Goal: Participate in discussion: Answer question/provide support

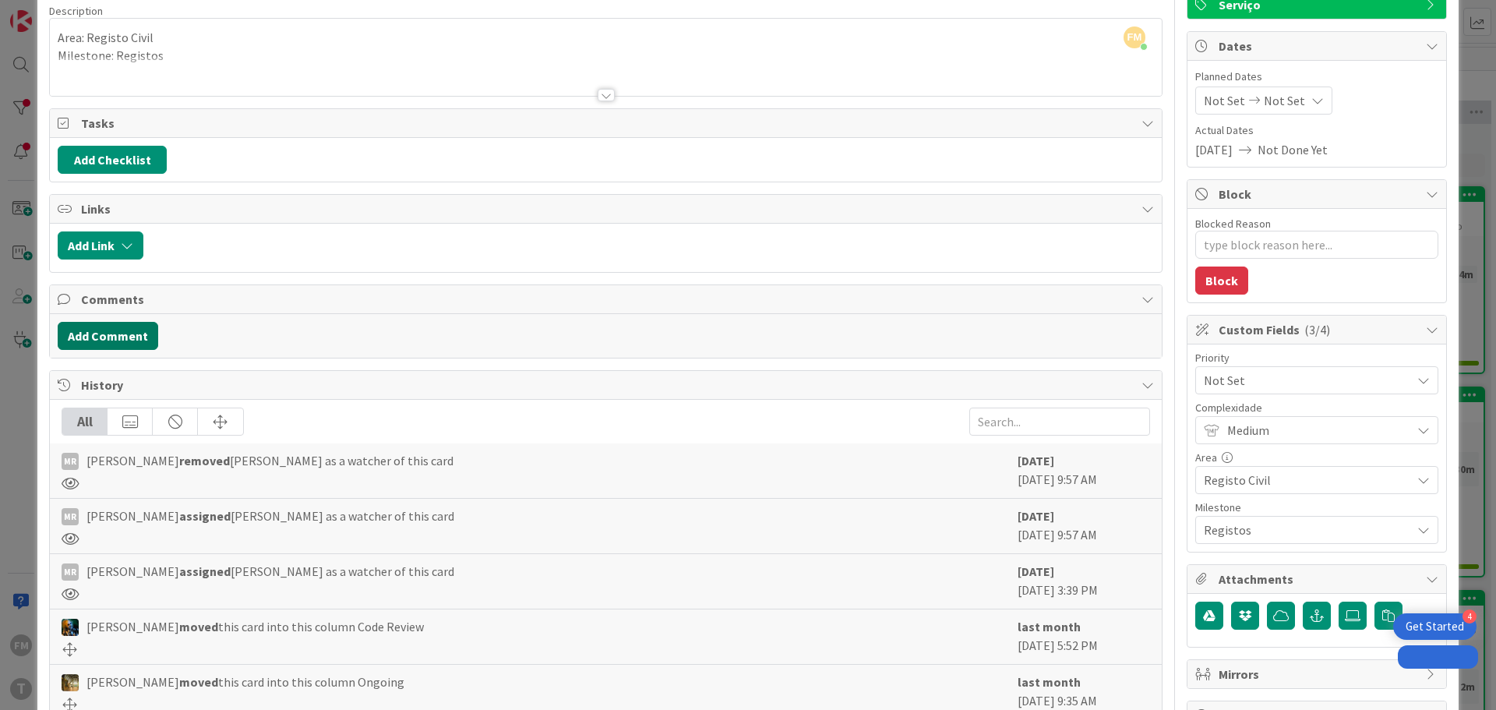
click at [115, 338] on button "Add Comment" at bounding box center [108, 336] width 101 height 28
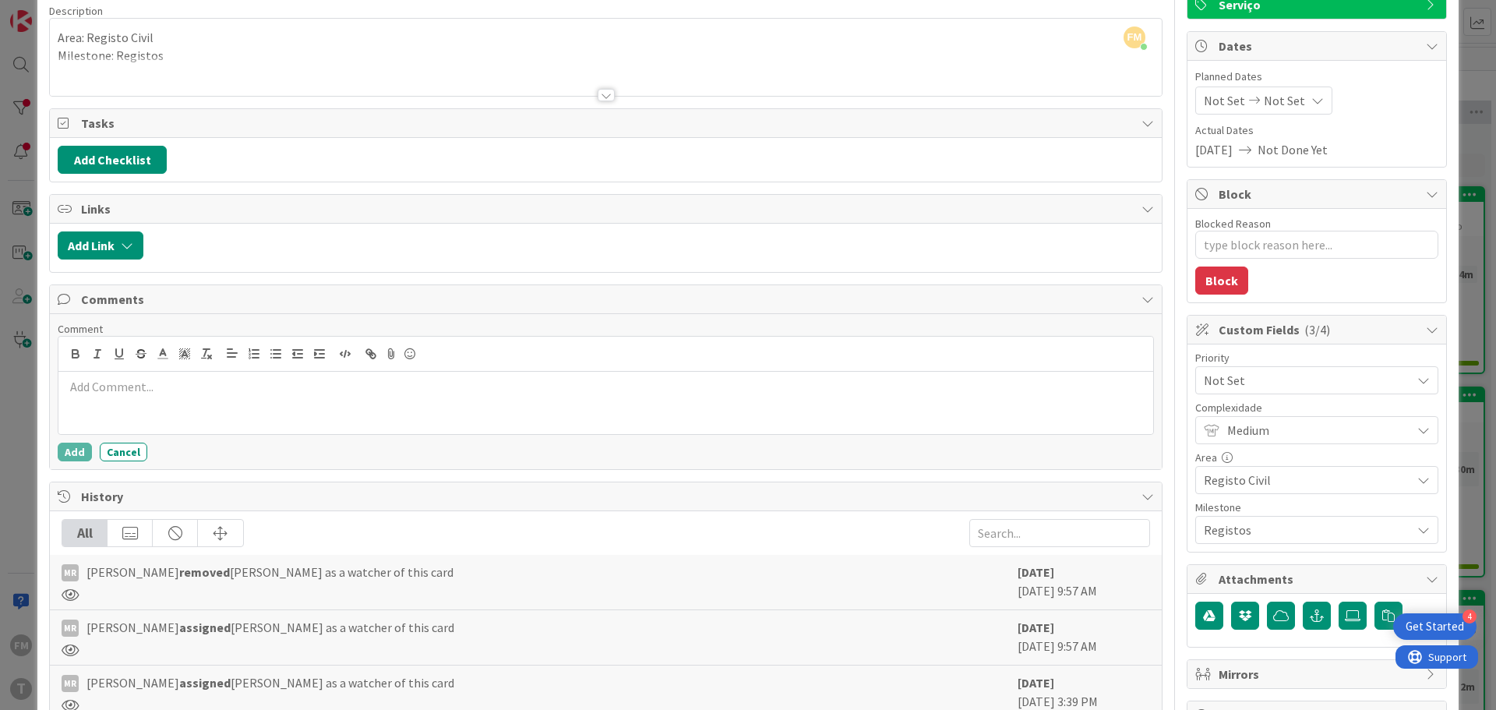
click at [173, 390] on p at bounding box center [606, 387] width 1082 height 18
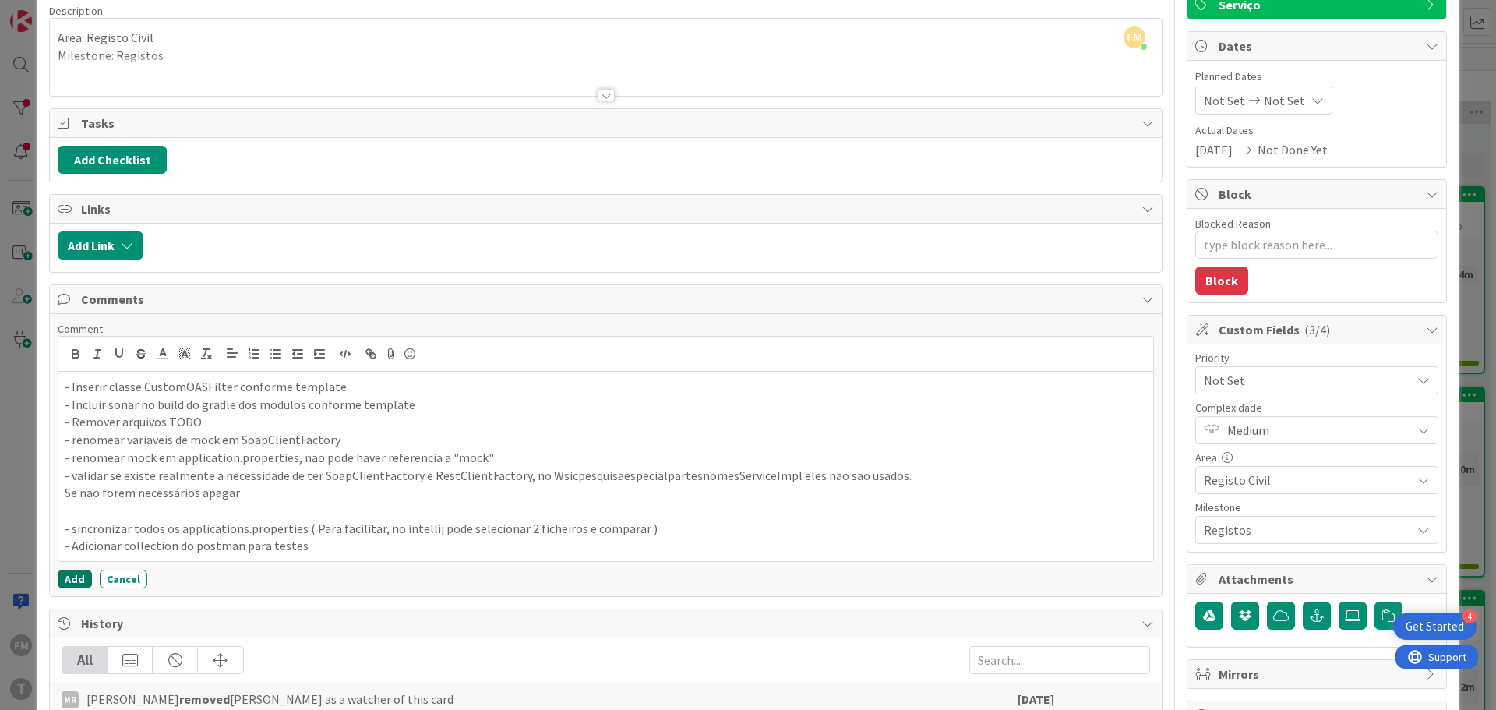
click at [75, 577] on button "Add" at bounding box center [75, 579] width 34 height 19
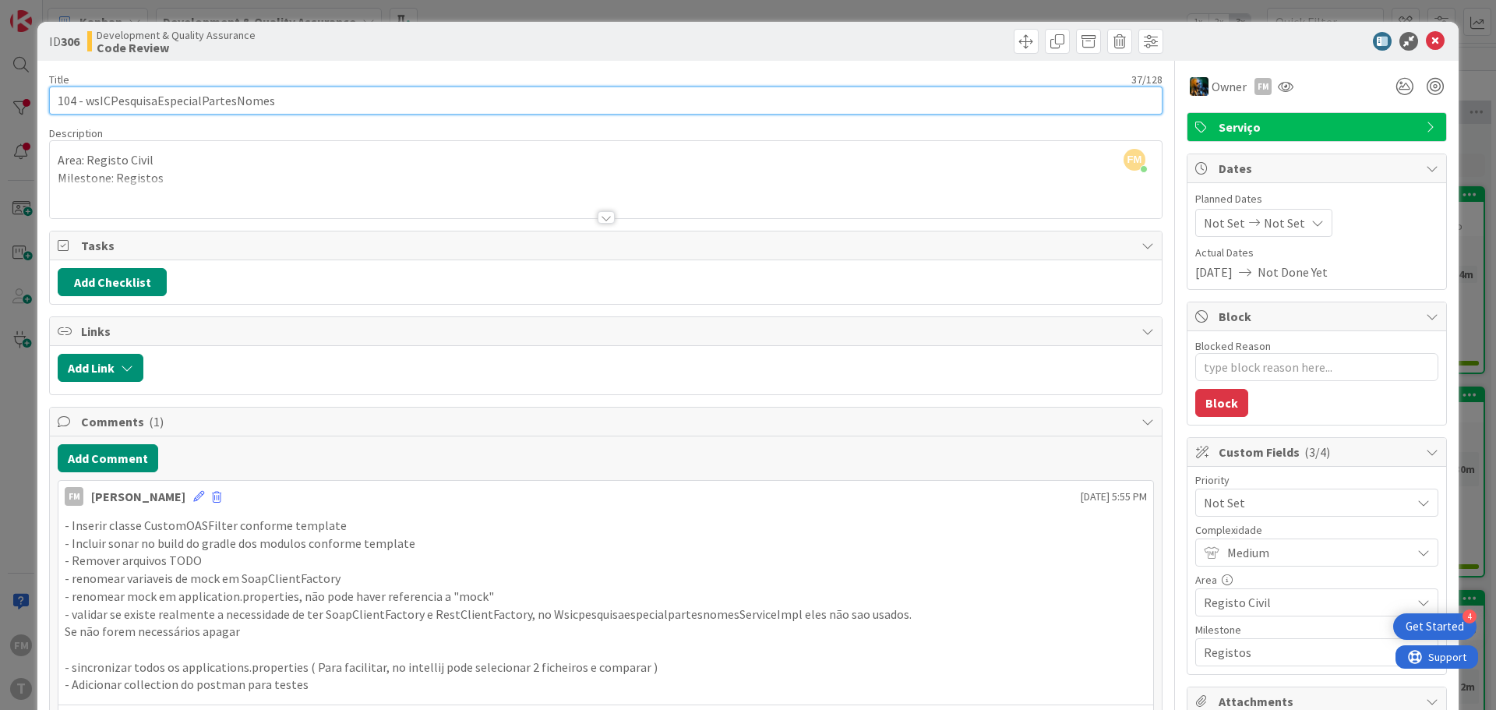
click at [182, 107] on input "104 - wsICPesquisaEspecialPartesNomes" at bounding box center [605, 100] width 1113 height 28
click at [182, 106] on input "104 - wsICPesquisaEspecialPartesNomes" at bounding box center [605, 100] width 1113 height 28
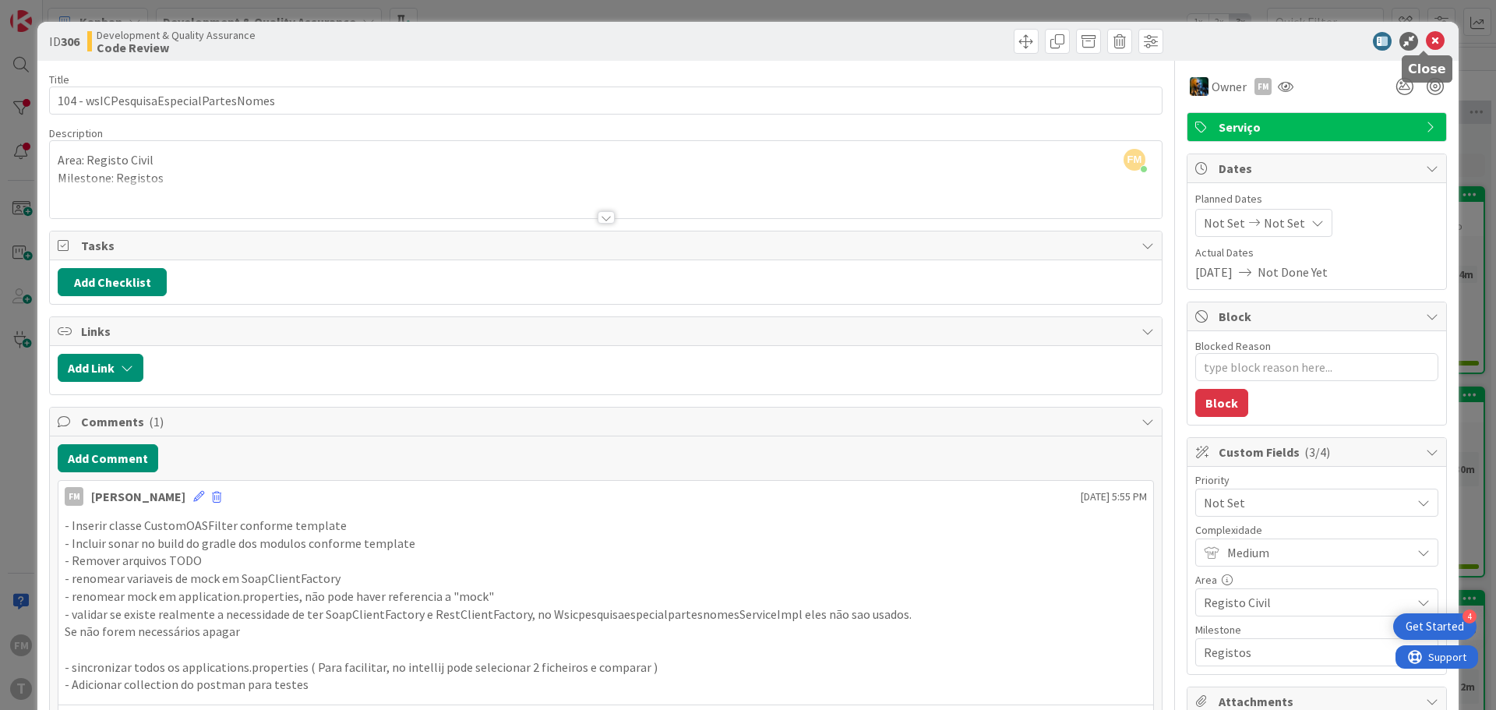
click at [1426, 44] on icon at bounding box center [1435, 41] width 19 height 19
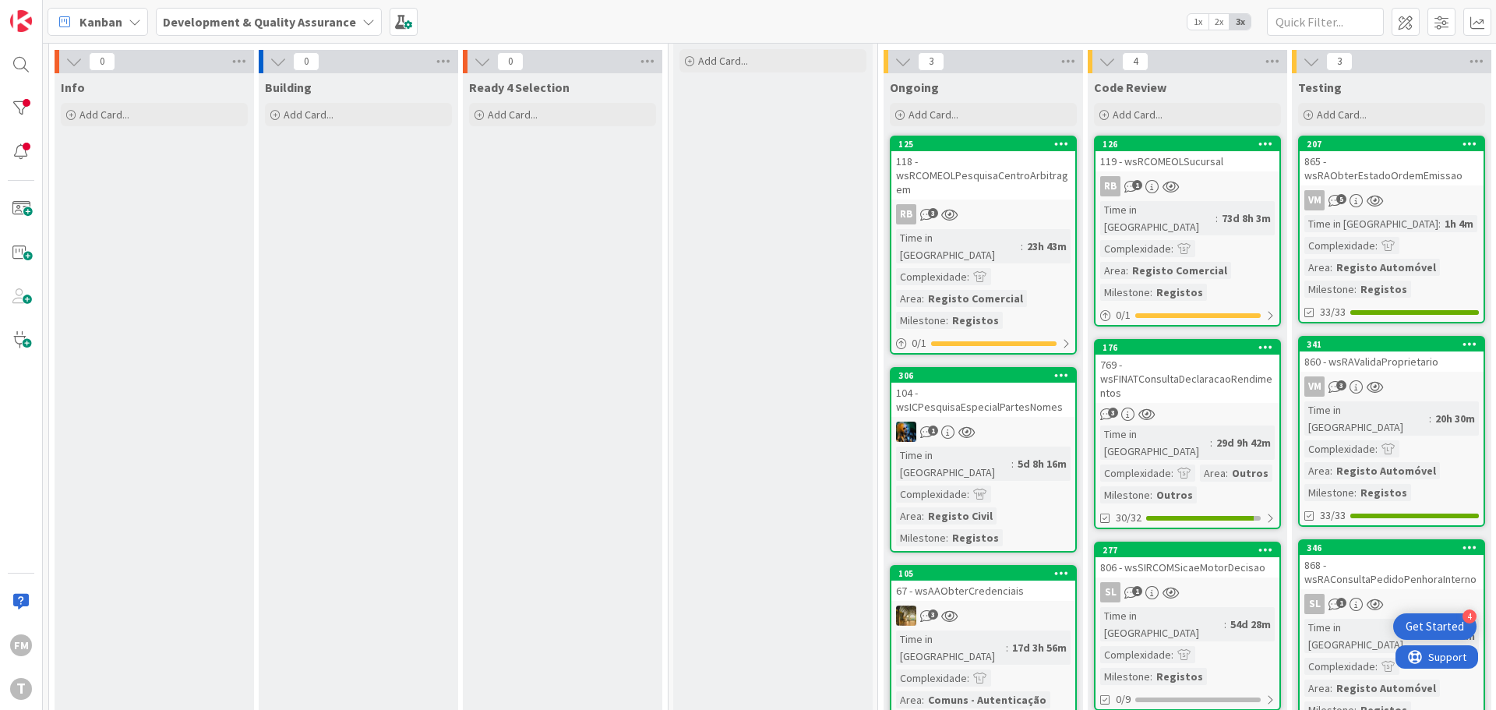
scroll to position [78, 0]
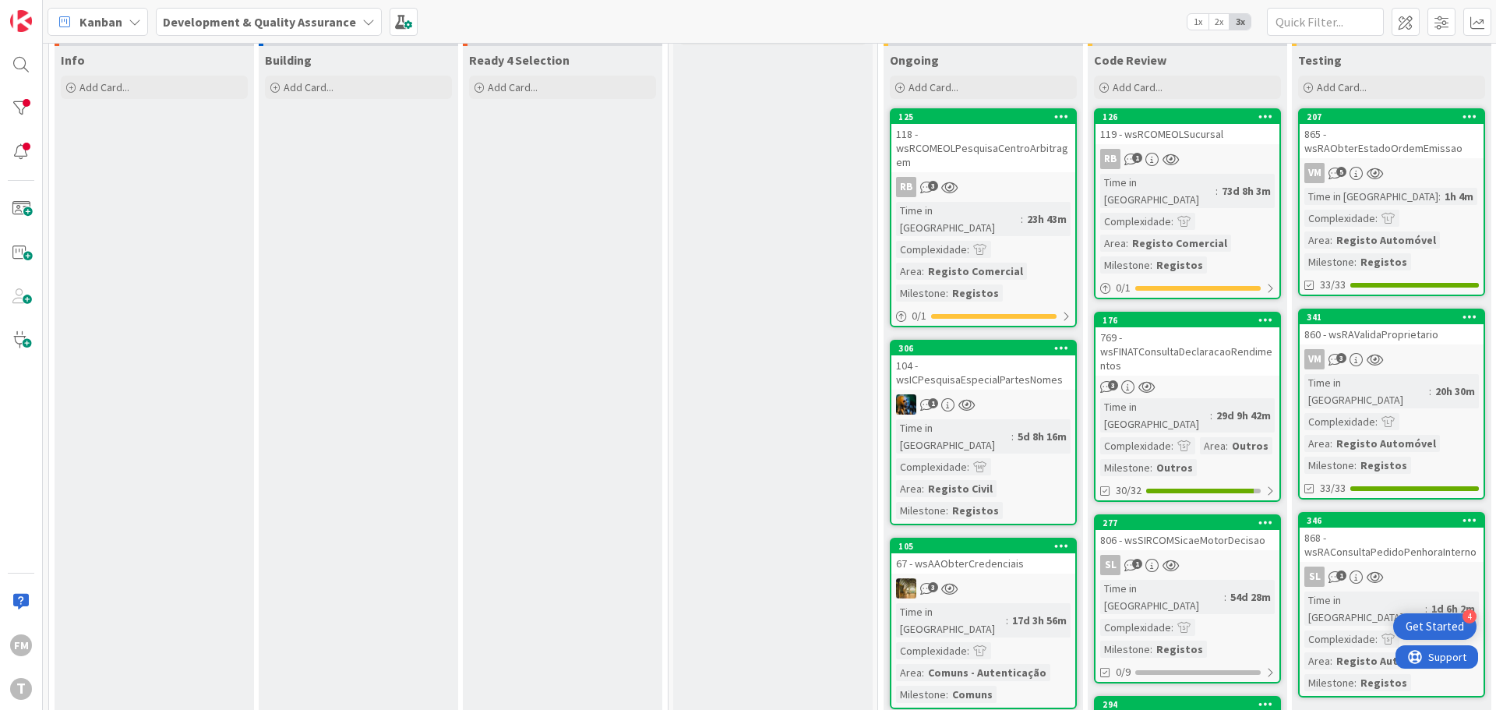
click at [1028, 355] on div "104 - wsICPesquisaEspecialPartesNomes" at bounding box center [983, 372] width 184 height 34
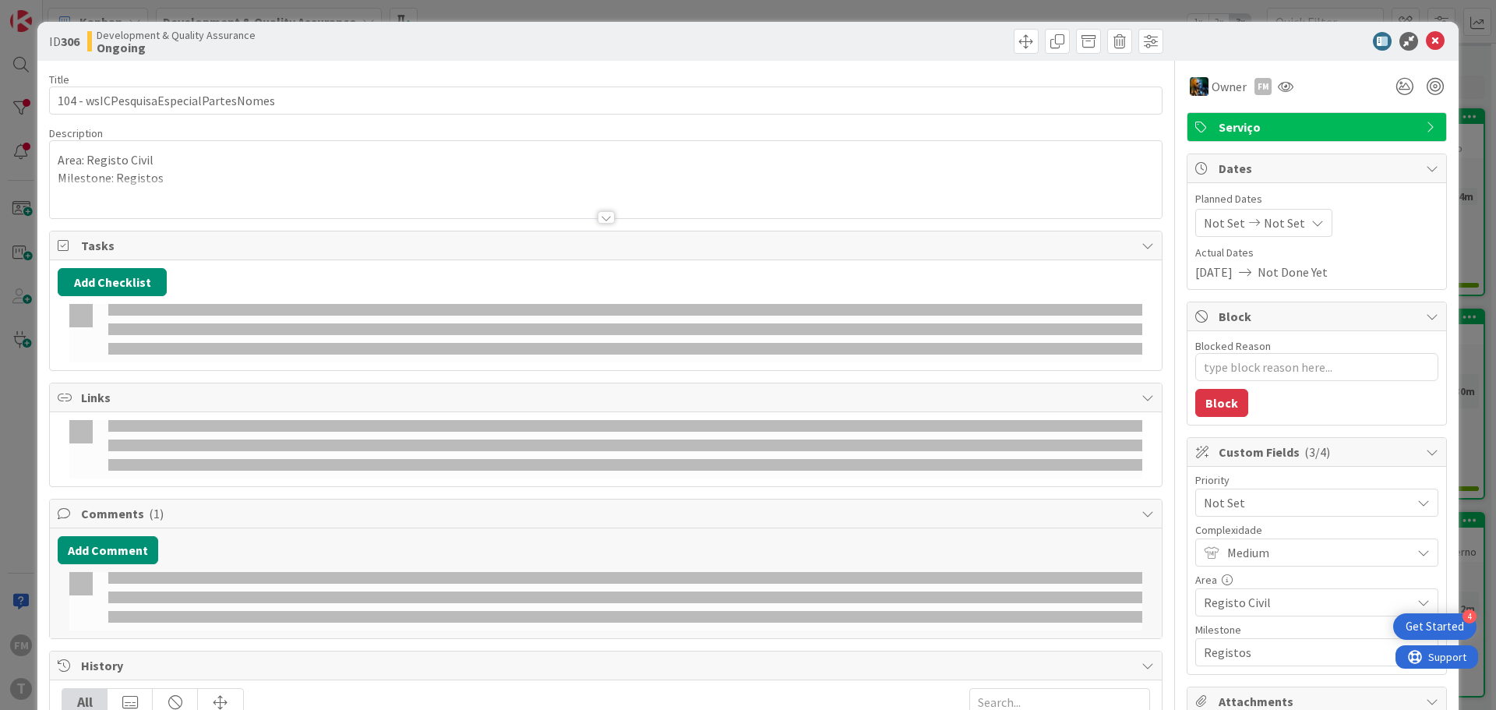
type textarea "x"
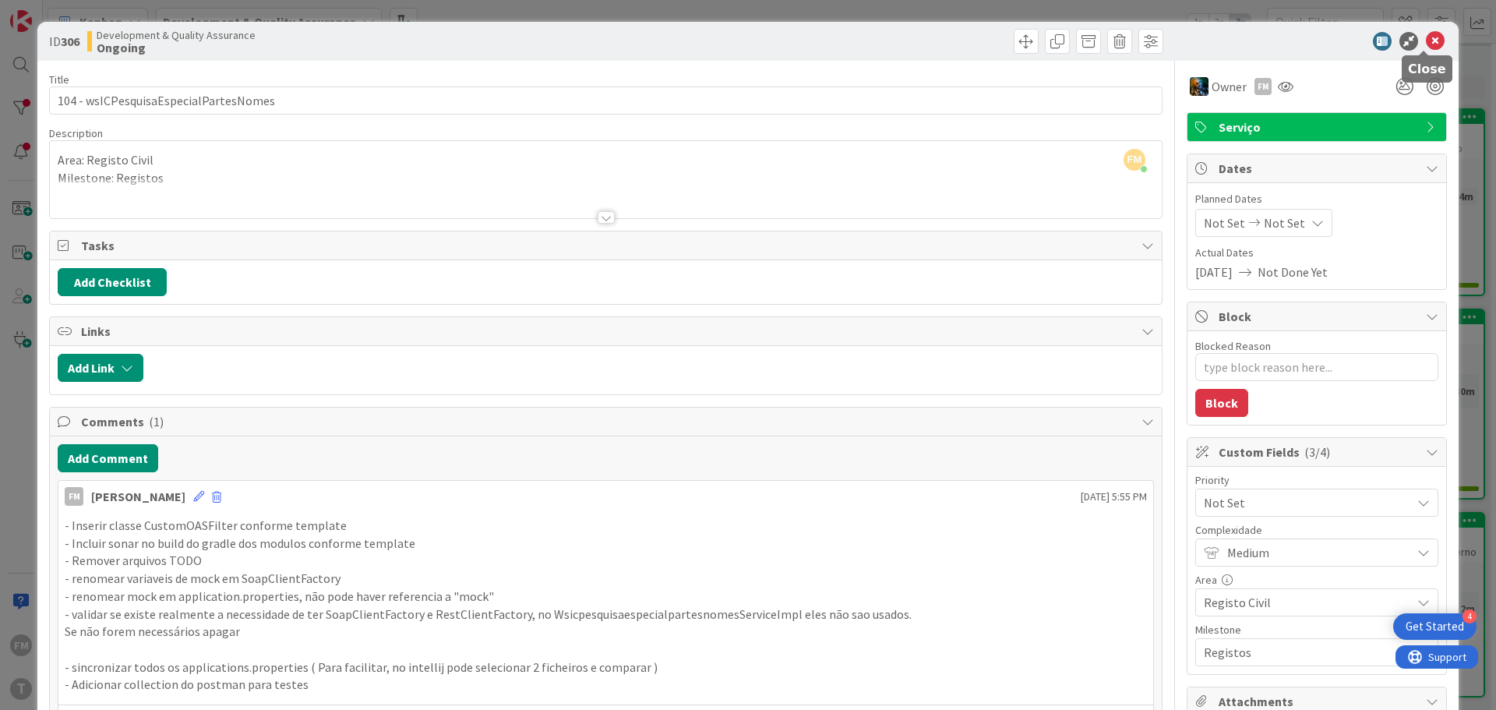
click at [1431, 42] on icon at bounding box center [1435, 41] width 19 height 19
